Goal: Find specific page/section: Find specific page/section

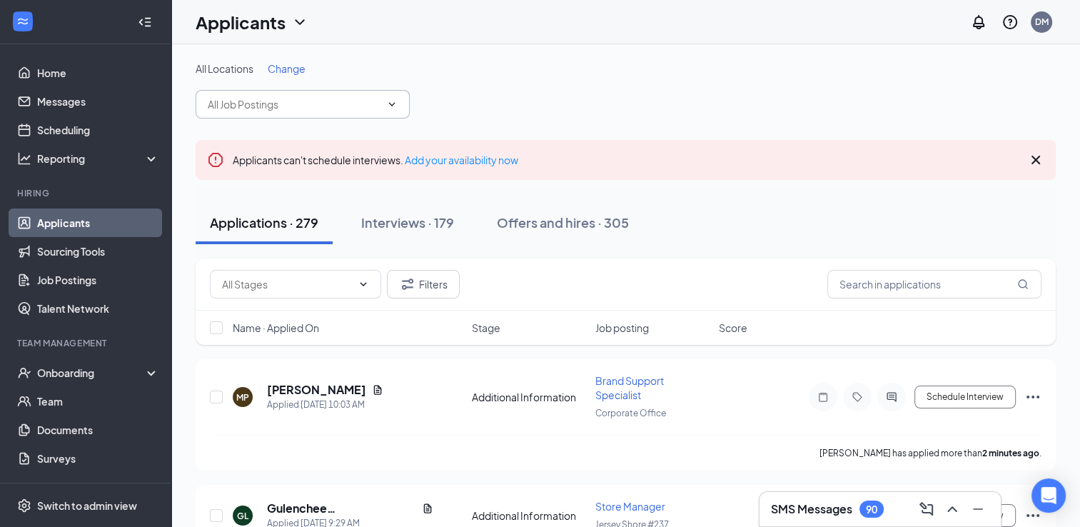
click at [394, 103] on icon "ChevronDown" at bounding box center [392, 104] width 6 height 4
click at [386, 100] on span at bounding box center [390, 104] width 14 height 11
type input "loss"
drag, startPoint x: 334, startPoint y: 97, endPoint x: 194, endPoint y: 104, distance: 140.1
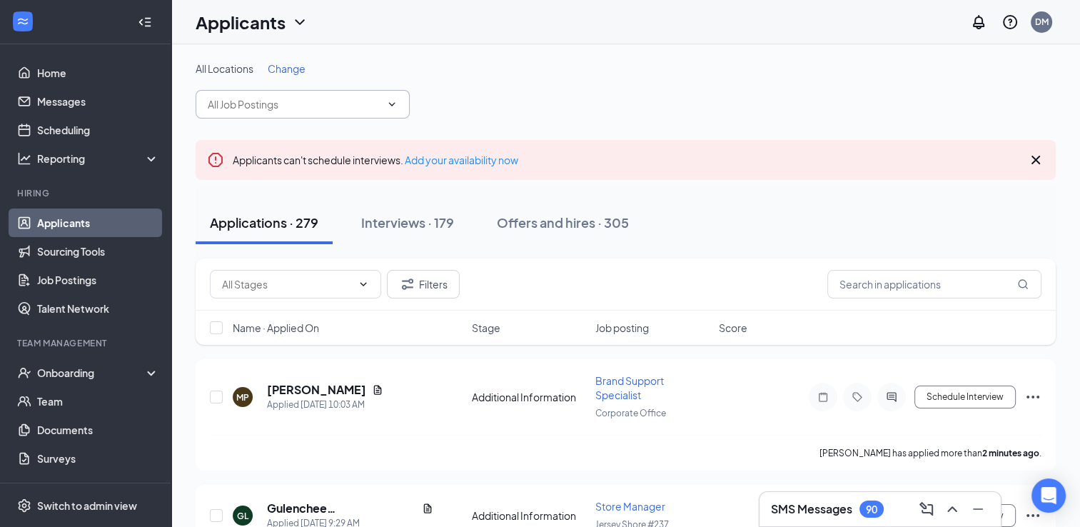
click at [517, 111] on div "All Locations Change" at bounding box center [626, 89] width 860 height 57
click at [633, 390] on span "Brand Support Specialist" at bounding box center [629, 387] width 69 height 27
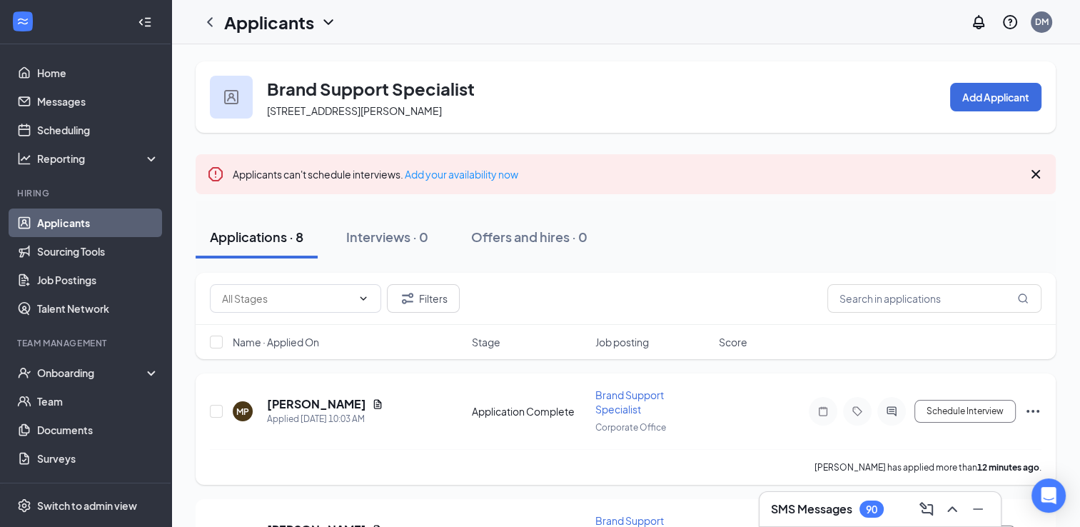
click at [614, 396] on span "Brand Support Specialist" at bounding box center [629, 401] width 69 height 27
click at [611, 397] on span "Brand Support Specialist" at bounding box center [629, 401] width 69 height 27
click at [693, 238] on div "Applications · 8 Interviews · 0 Offers and hires · 0" at bounding box center [626, 237] width 860 height 43
click at [623, 407] on span "Brand Support Specialist" at bounding box center [629, 401] width 69 height 27
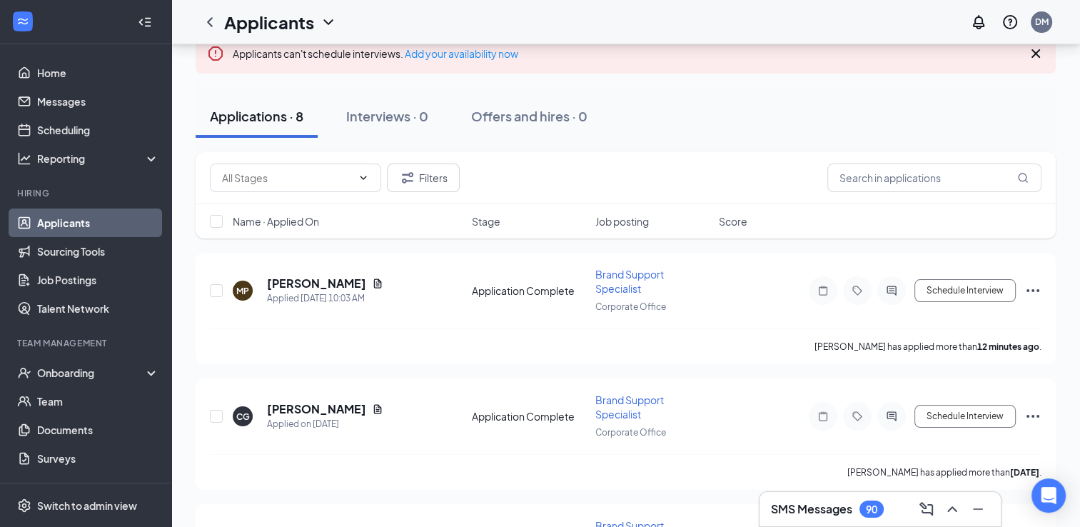
scroll to position [134, 0]
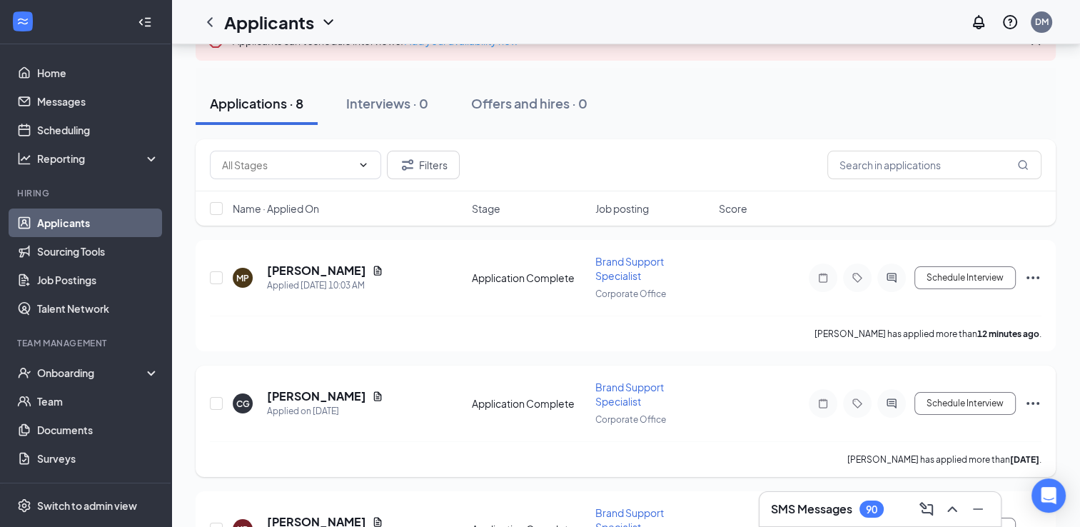
click at [611, 390] on span "Brand Support Specialist" at bounding box center [629, 394] width 69 height 27
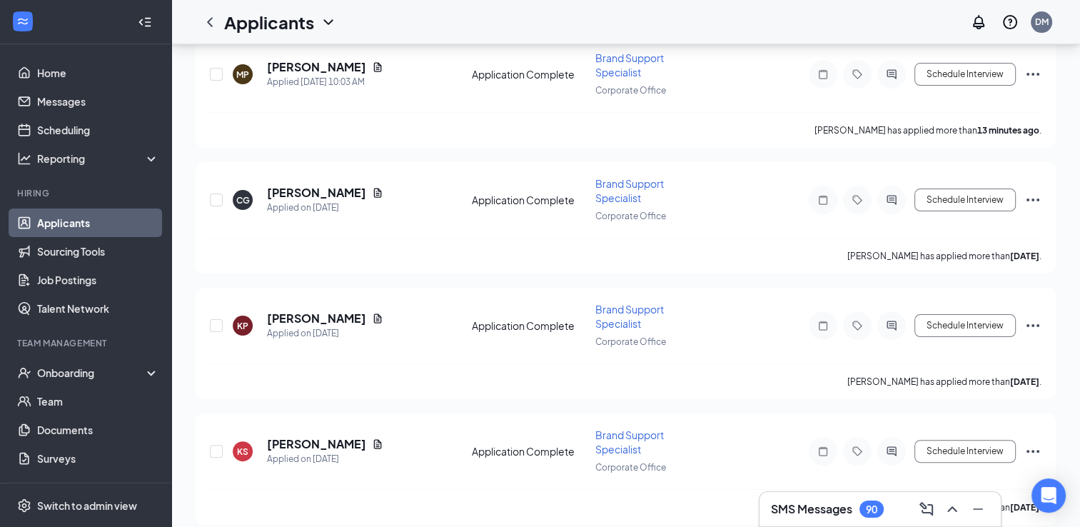
scroll to position [0, 0]
